Goal: Task Accomplishment & Management: Complete application form

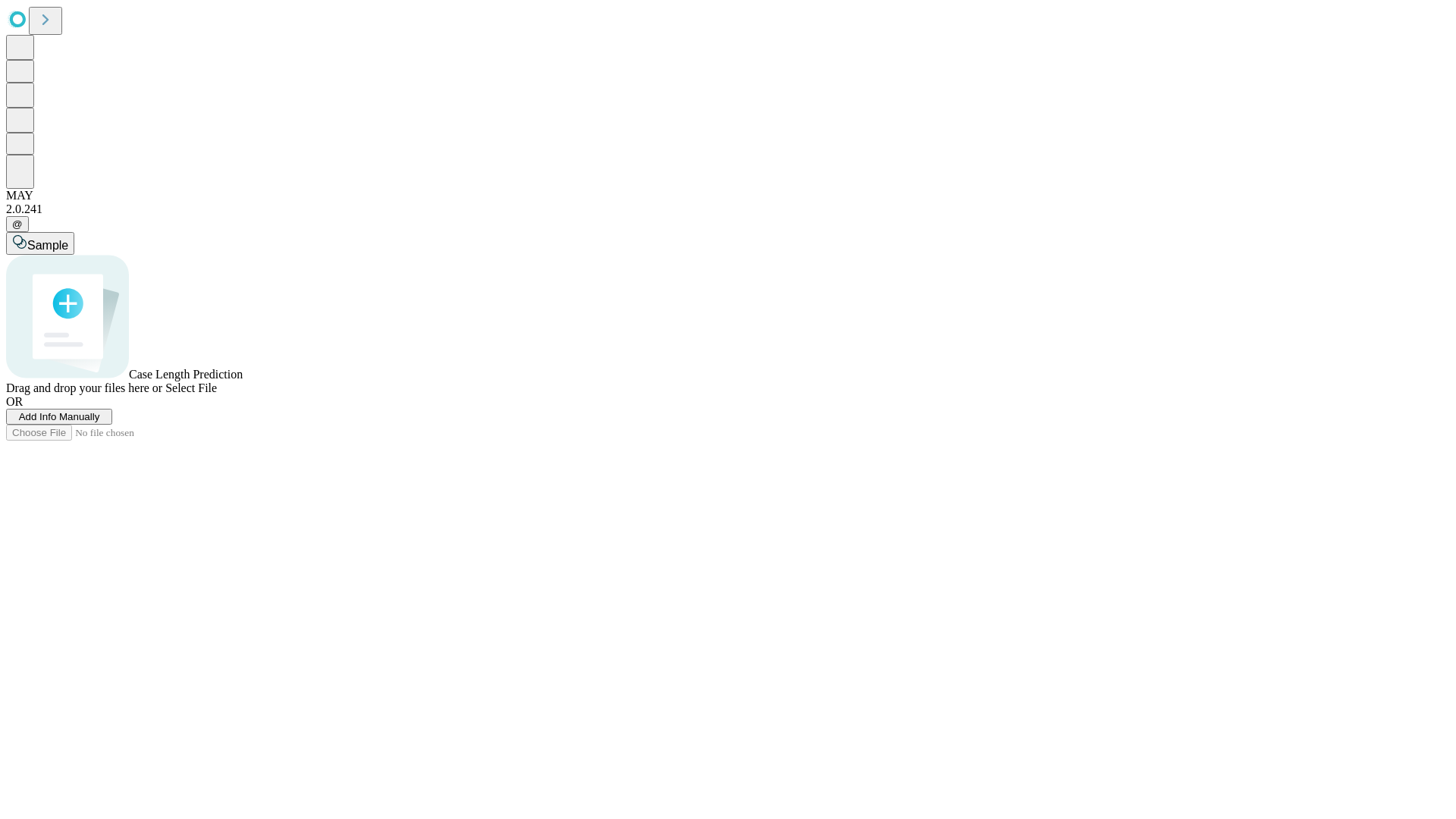
click at [100, 423] on span "Add Info Manually" at bounding box center [59, 417] width 81 height 12
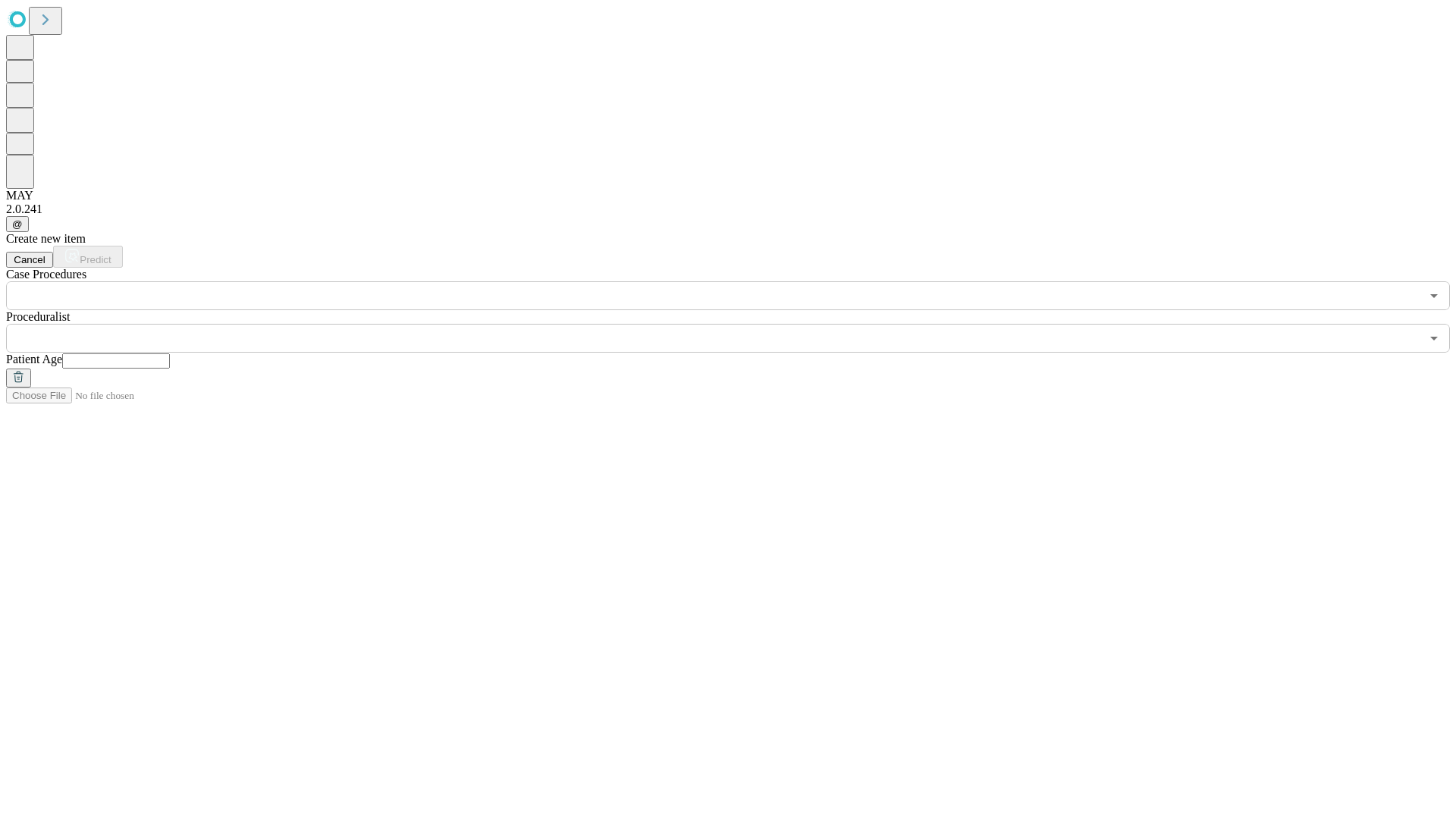
click at [170, 354] on input "text" at bounding box center [116, 361] width 108 height 16
type input "**"
click at [739, 324] on input "text" at bounding box center [712, 338] width 1414 height 29
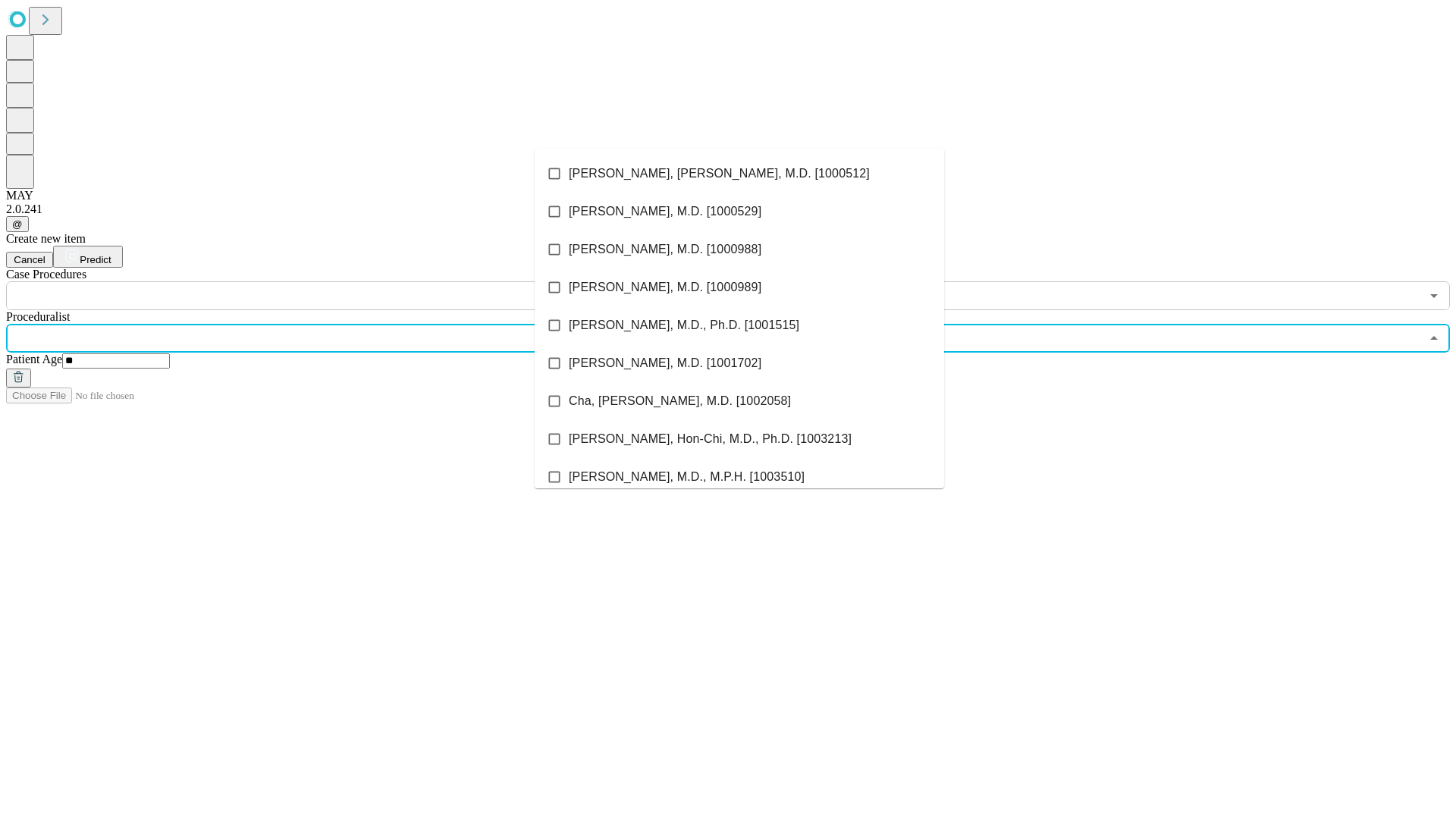
click at [740, 174] on li "[PERSON_NAME], [PERSON_NAME], M.D. [1000512]" at bounding box center [739, 173] width 409 height 38
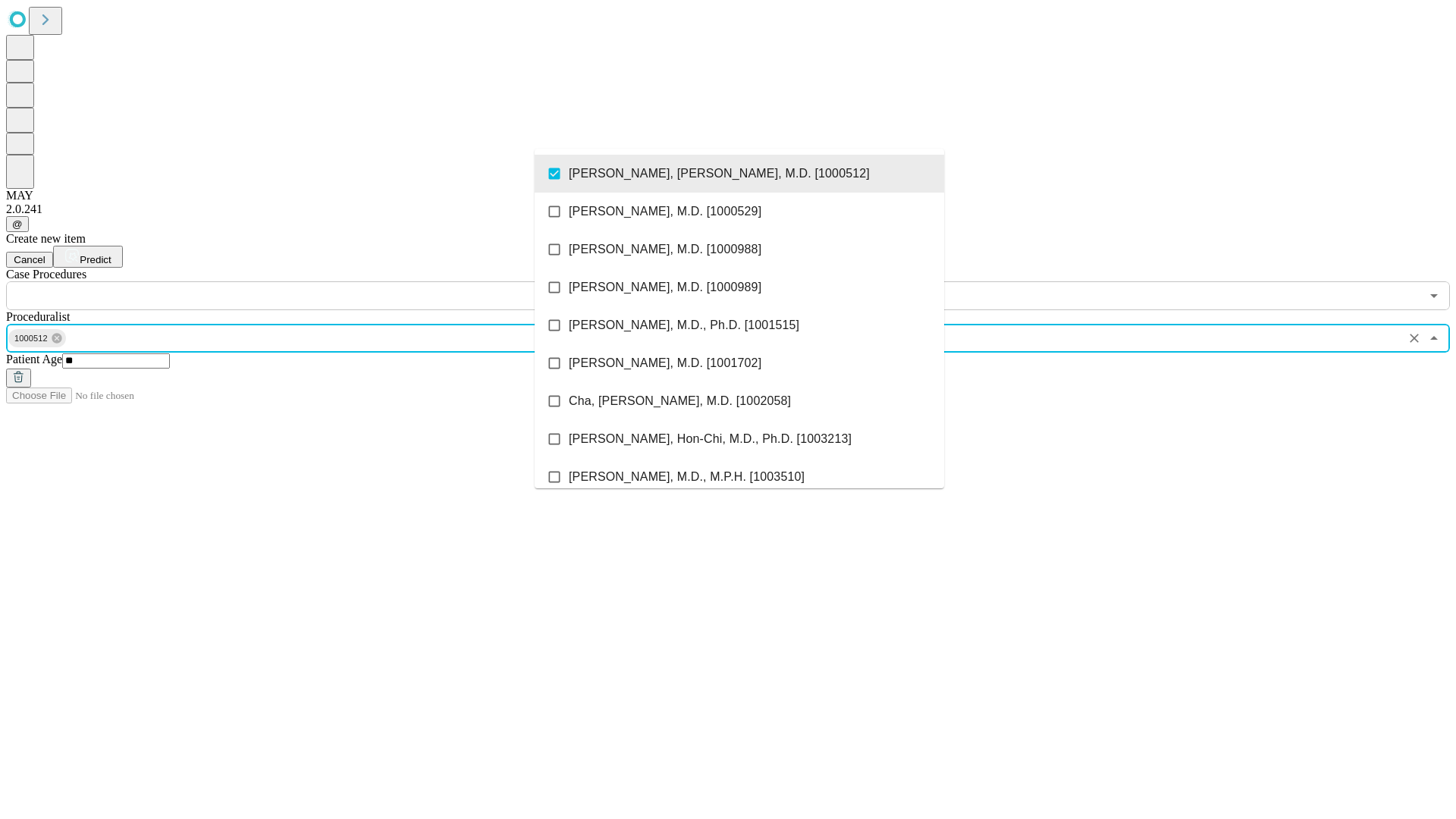
click at [319, 281] on input "text" at bounding box center [712, 295] width 1414 height 29
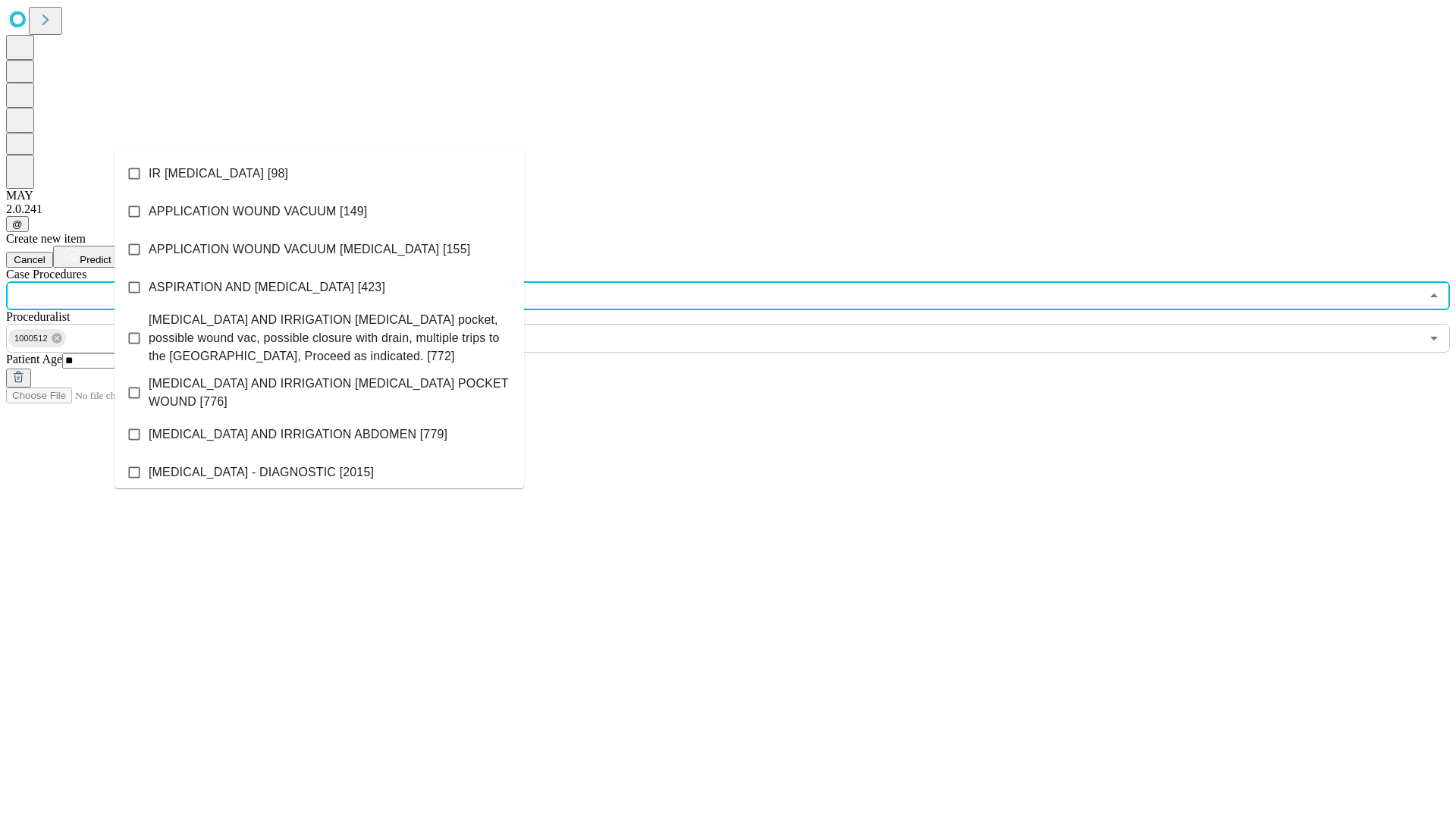
click at [319, 174] on li "IR [MEDICAL_DATA] [98]" at bounding box center [319, 173] width 409 height 38
